Goal: Navigation & Orientation: Find specific page/section

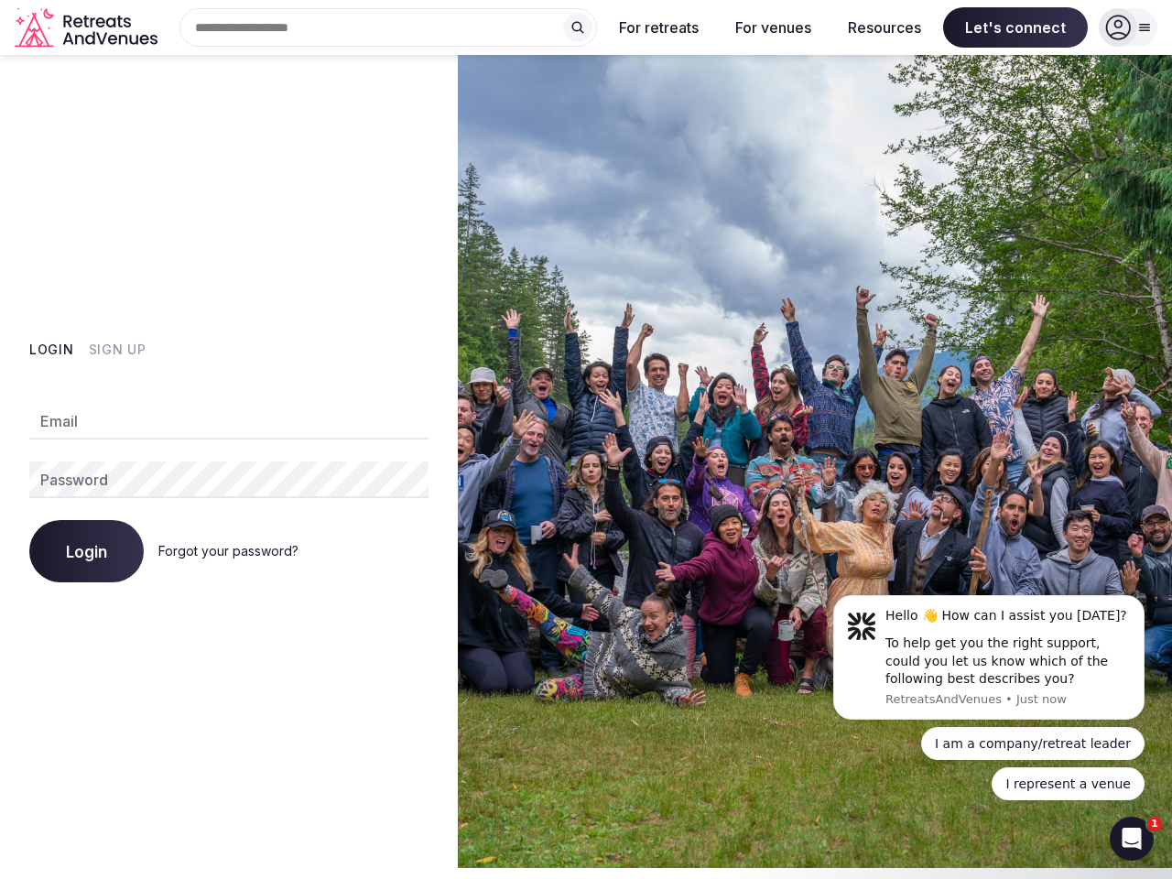
click at [586, 439] on img at bounding box center [815, 461] width 714 height 813
click at [388, 27] on div "Search Popular Destinations [GEOGRAPHIC_DATA], [GEOGRAPHIC_DATA] [GEOGRAPHIC_DA…" at bounding box center [381, 27] width 432 height 38
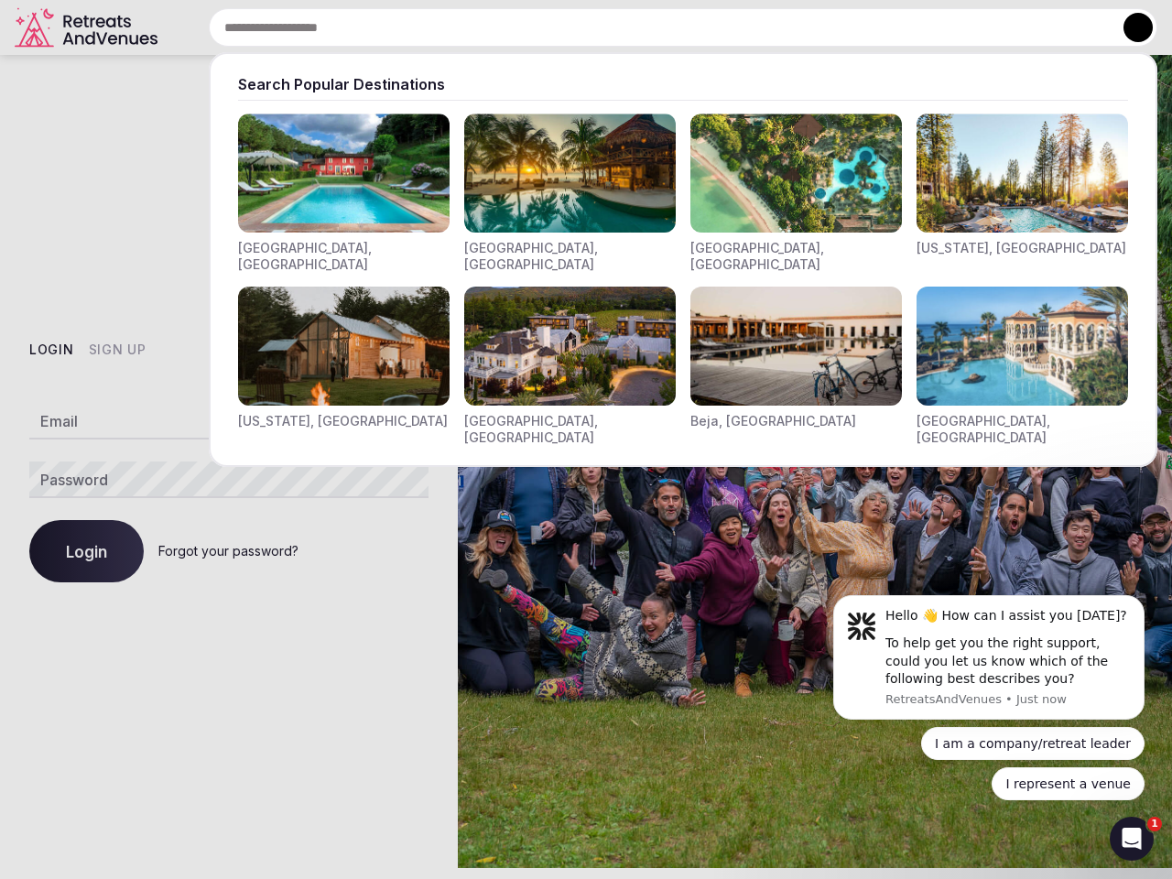
click at [578, 27] on input "text" at bounding box center [683, 27] width 948 height 38
click at [659, 27] on input "text" at bounding box center [683, 27] width 948 height 38
click at [773, 27] on input "text" at bounding box center [683, 27] width 948 height 38
click at [884, 27] on input "text" at bounding box center [683, 27] width 948 height 38
click at [1015, 27] on input "text" at bounding box center [683, 27] width 948 height 38
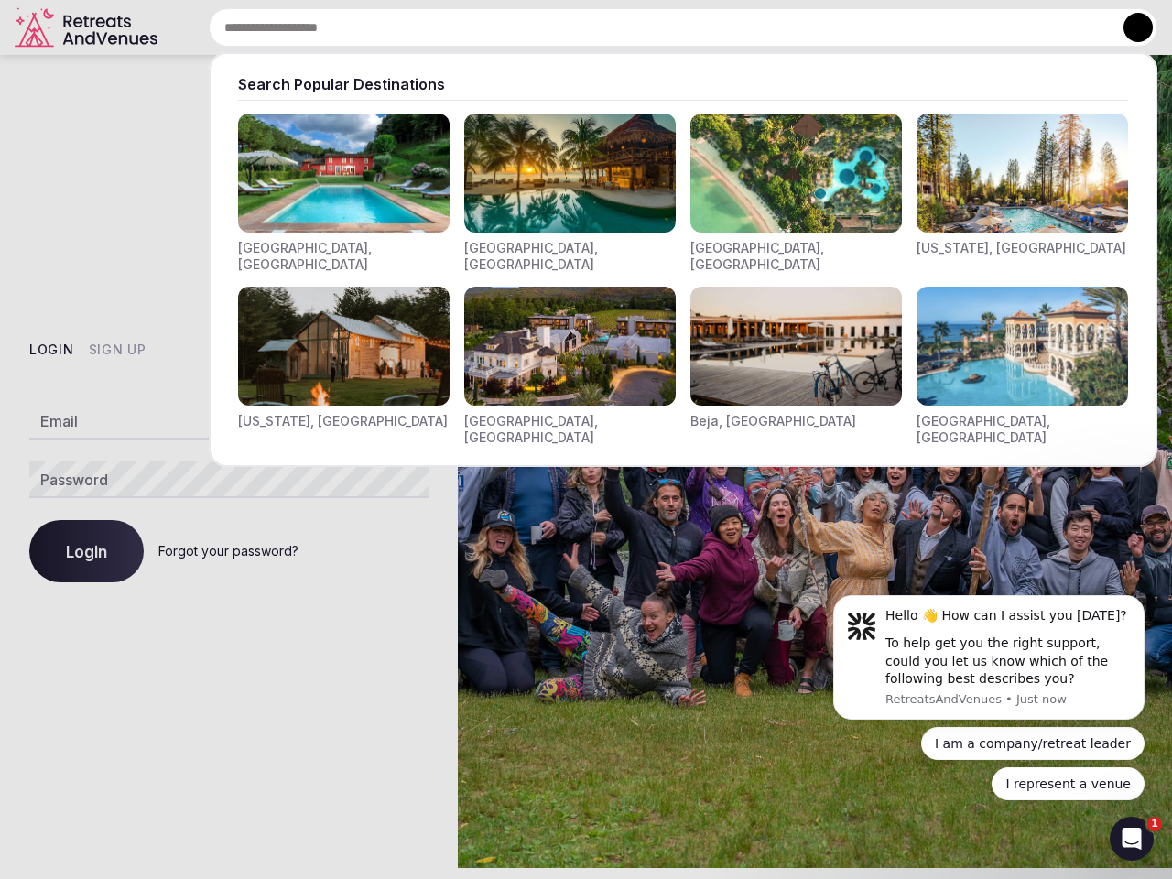
click at [1128, 27] on button at bounding box center [1137, 27] width 29 height 29
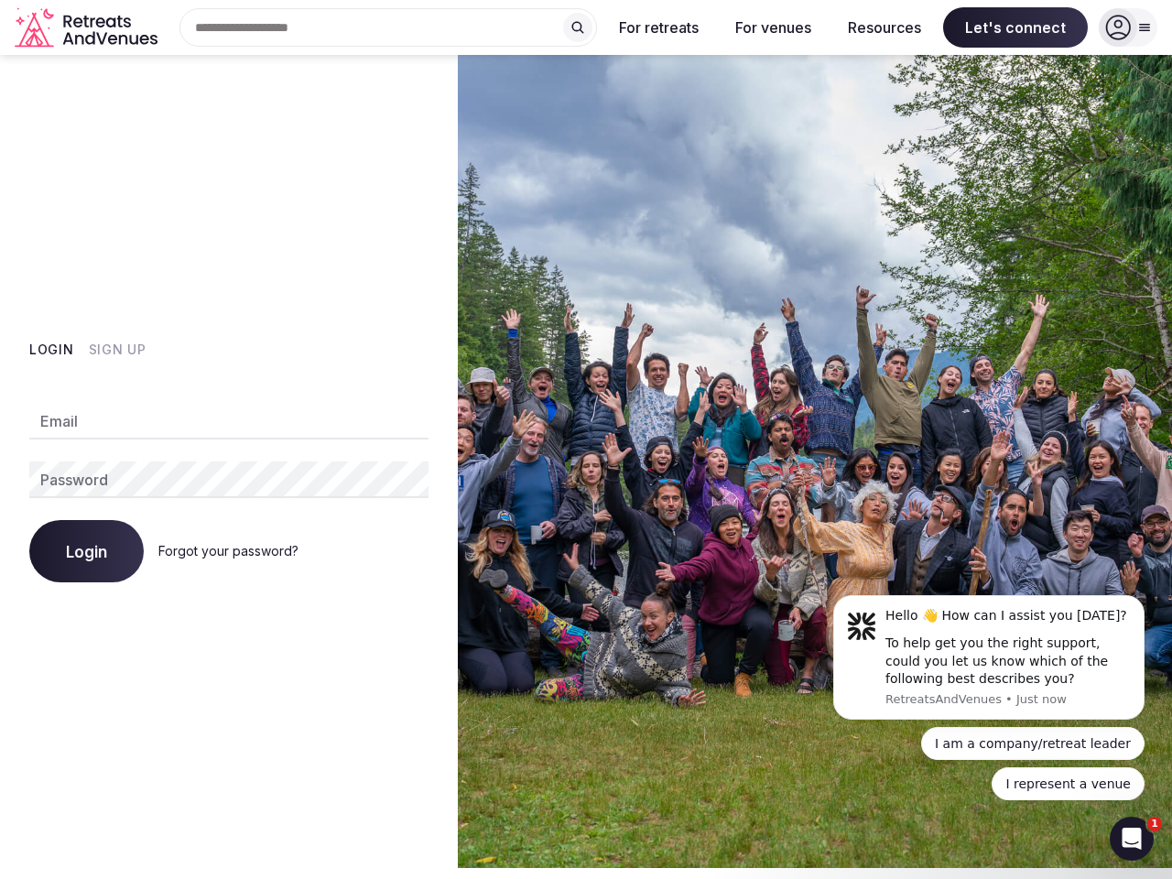
click at [51, 350] on button "Login" at bounding box center [51, 350] width 45 height 18
click at [116, 350] on button "Sign Up" at bounding box center [118, 350] width 58 height 18
